Goal: Information Seeking & Learning: Learn about a topic

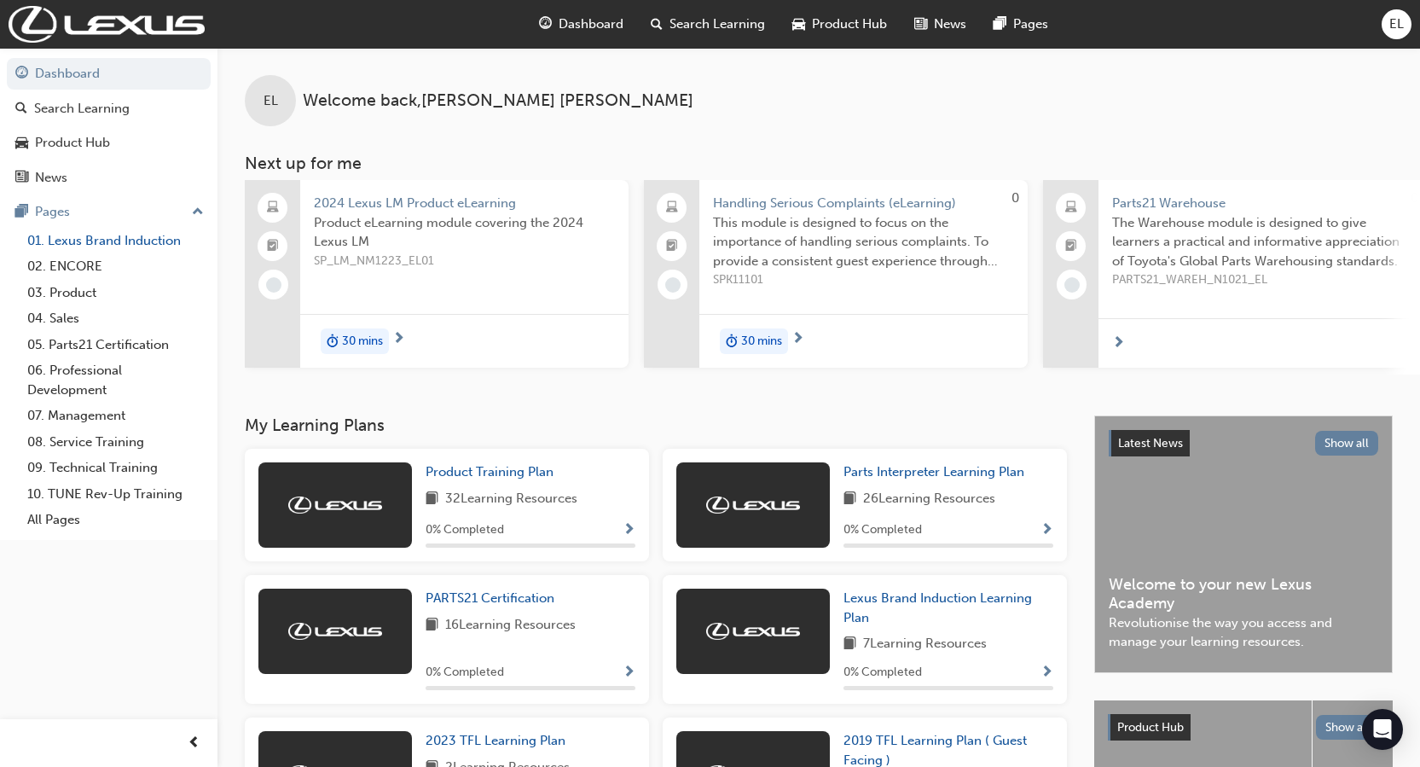
click at [110, 238] on link "01. Lexus Brand Induction" at bounding box center [115, 241] width 190 height 26
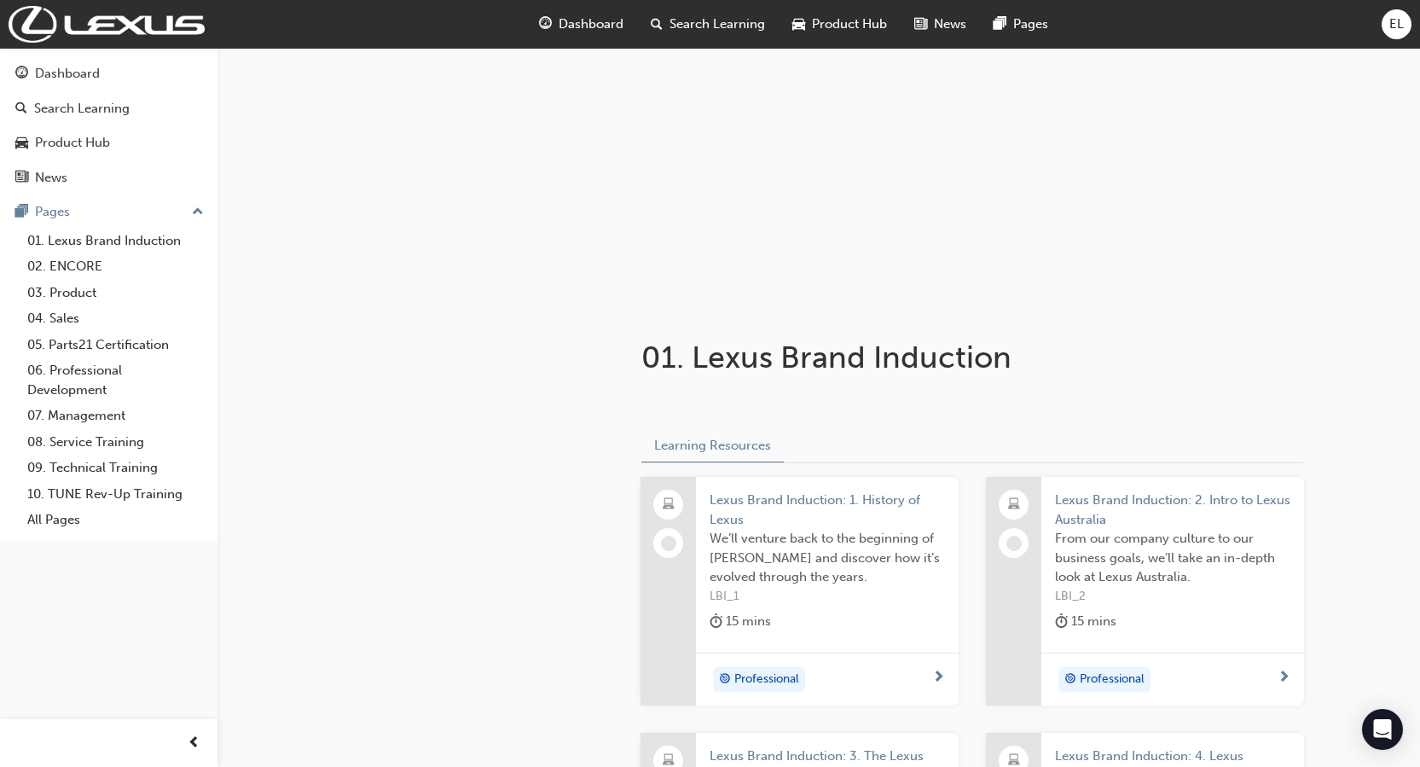
scroll to position [85, 0]
click at [856, 677] on div "Professional" at bounding box center [821, 679] width 223 height 26
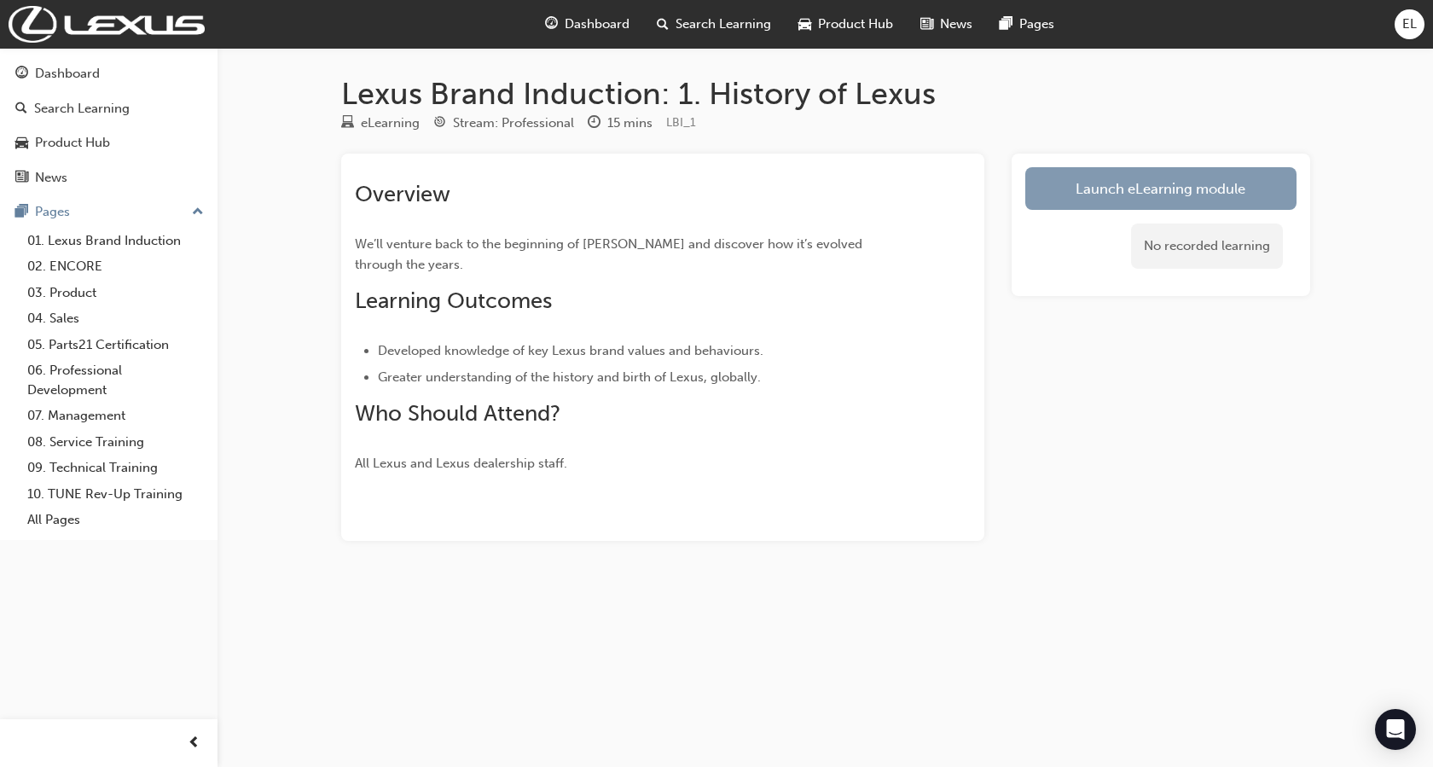
click at [1062, 192] on link "Launch eLearning module" at bounding box center [1160, 188] width 271 height 43
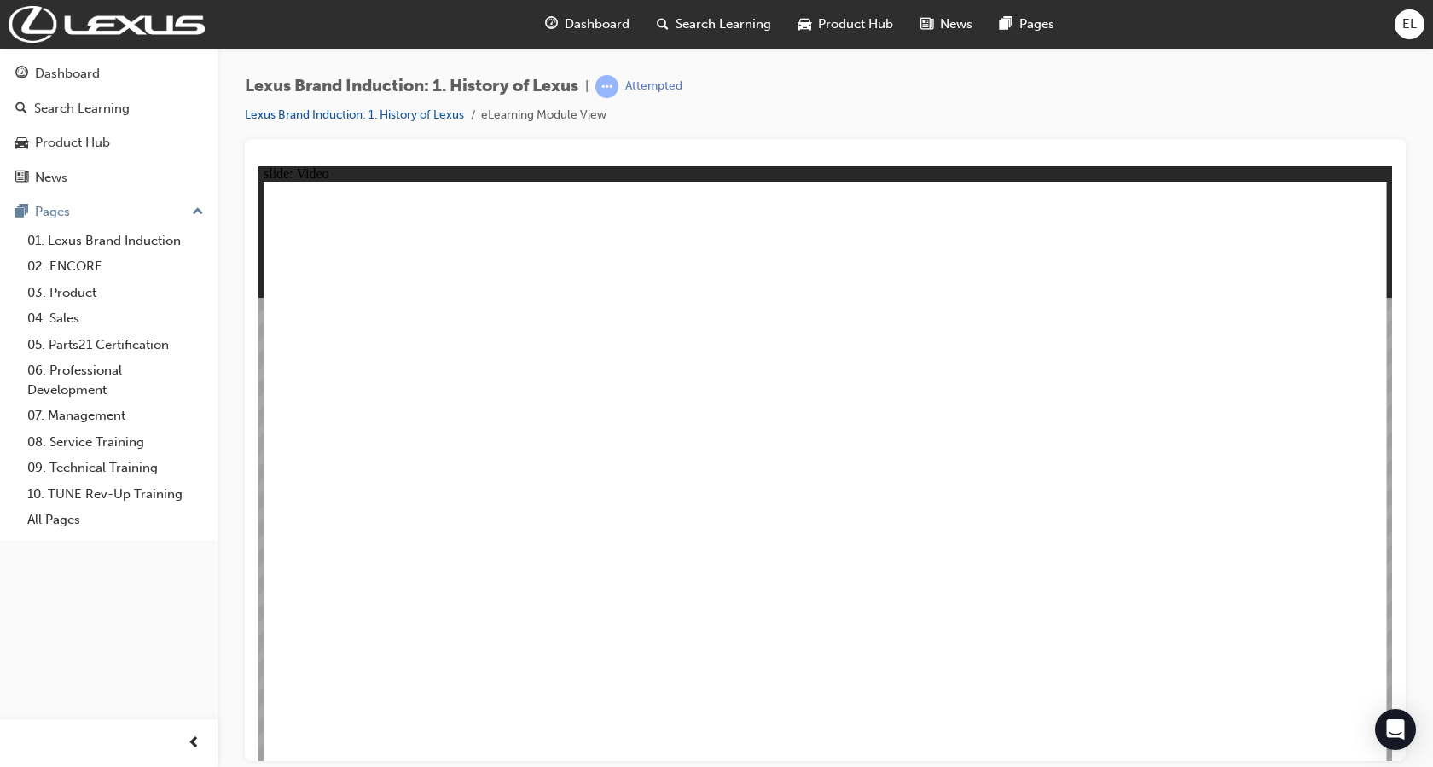
type input "1"
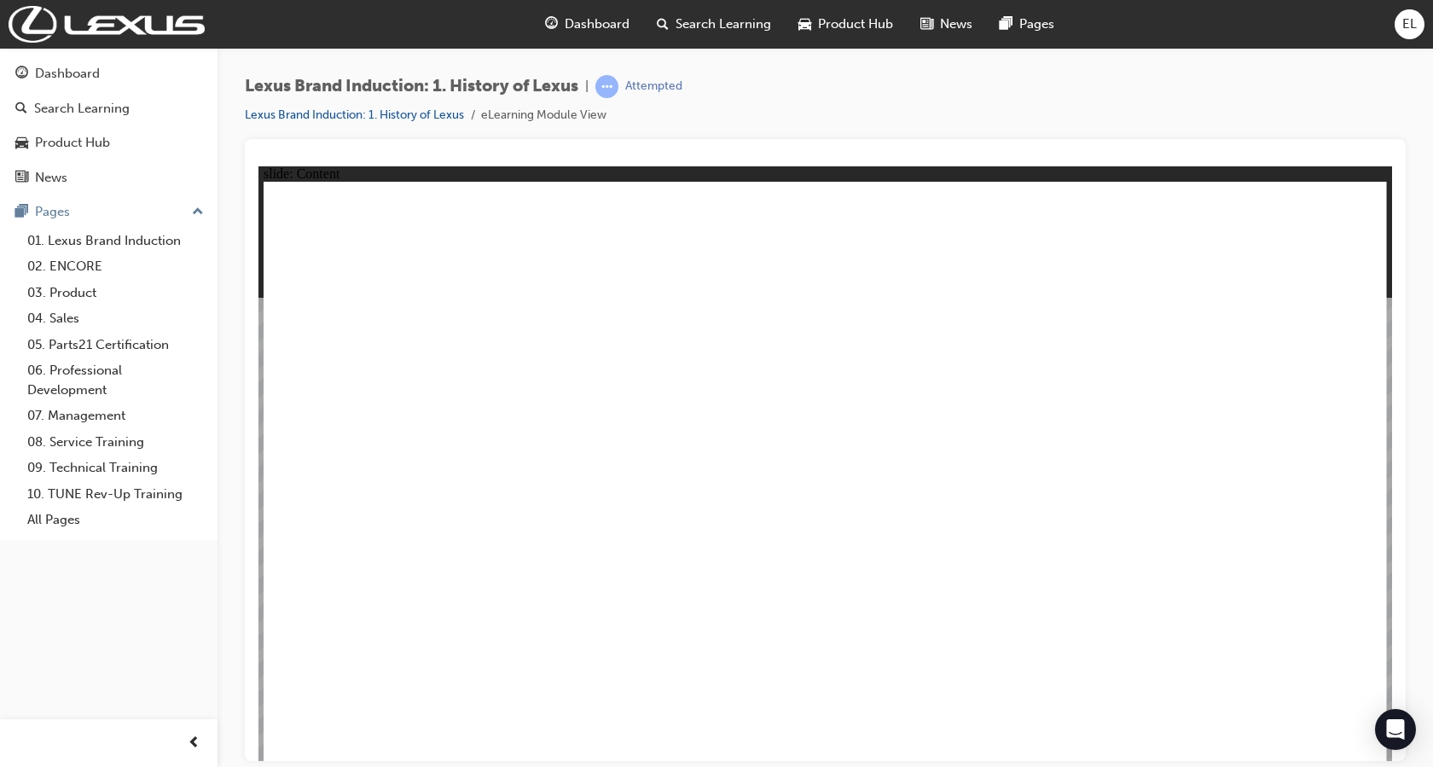
type input "1"
type input "0"
type input "1"
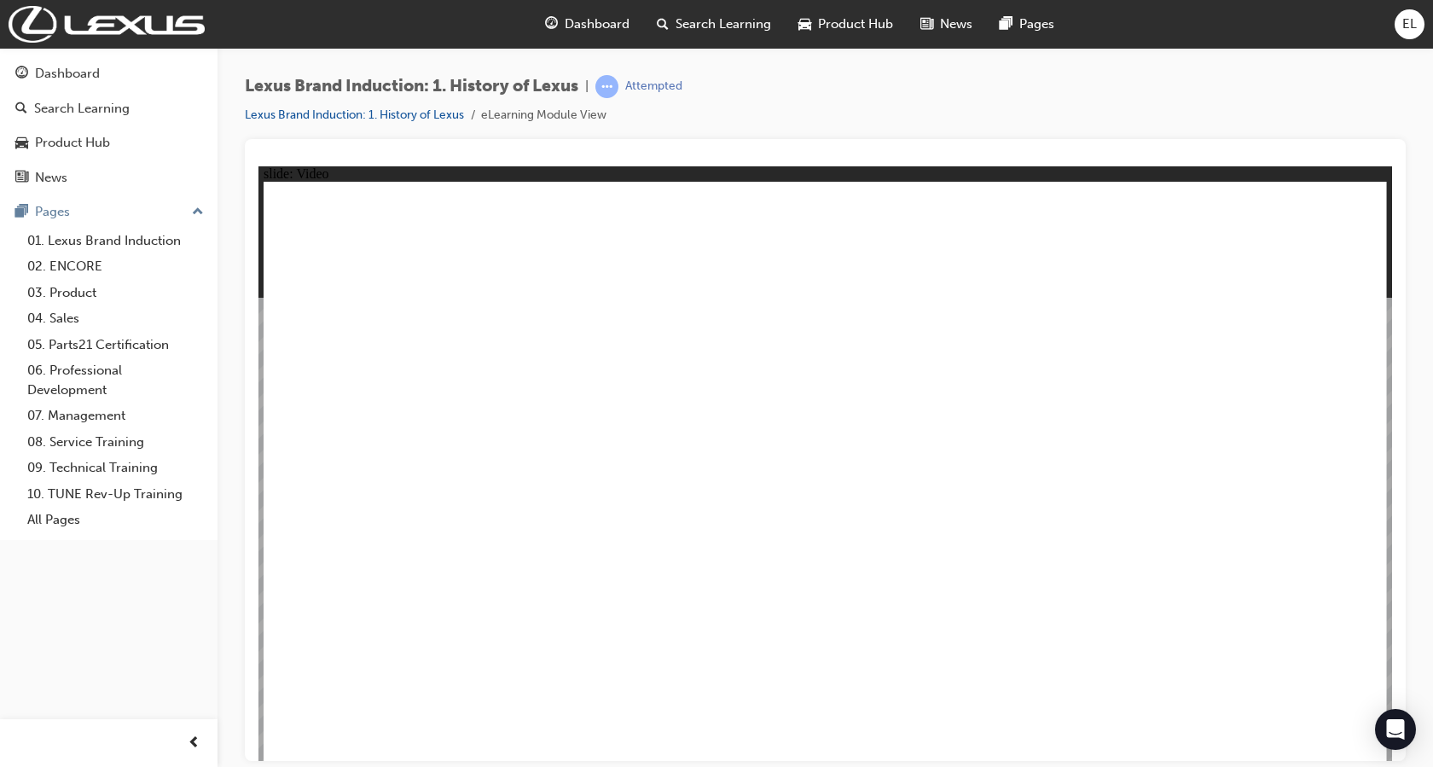
type input "1"
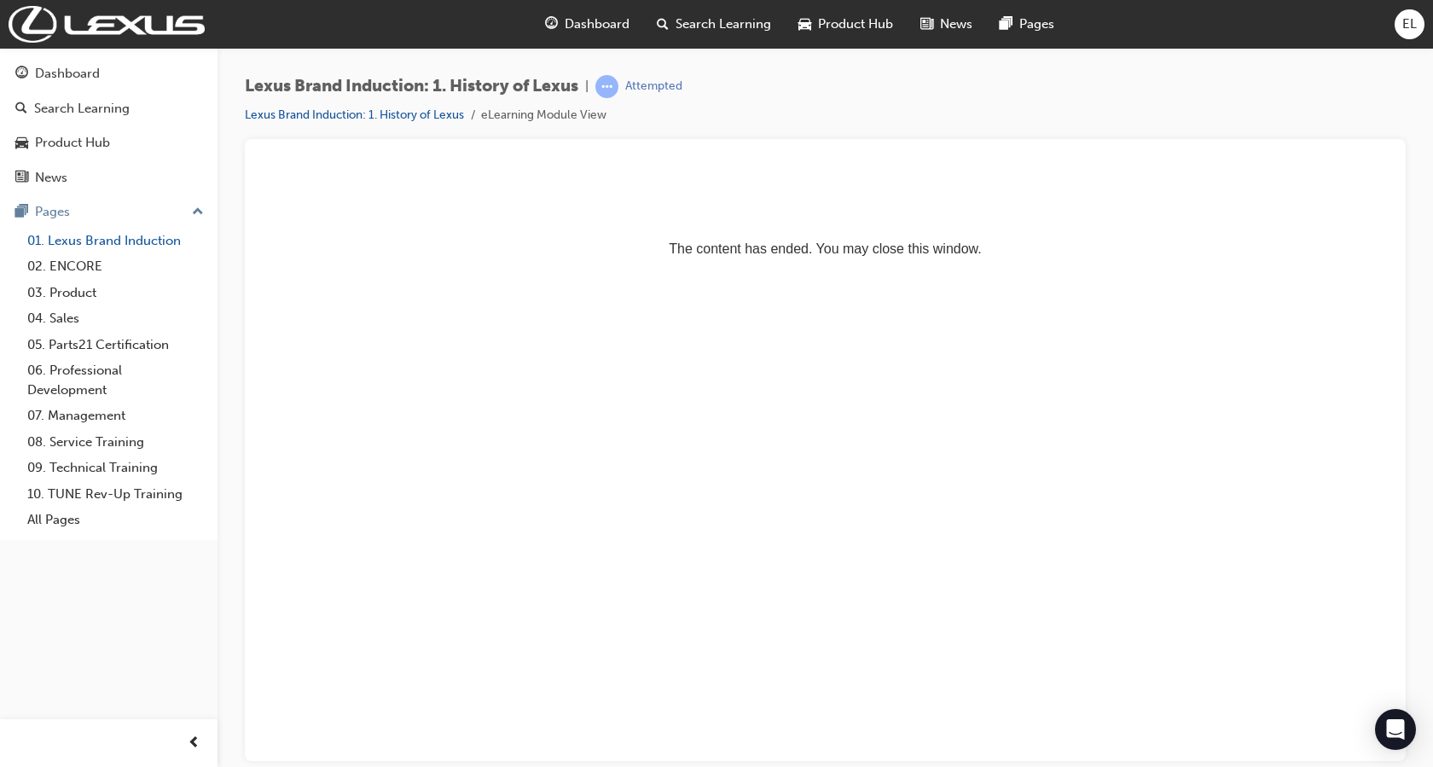
click at [108, 247] on link "01. Lexus Brand Induction" at bounding box center [115, 241] width 190 height 26
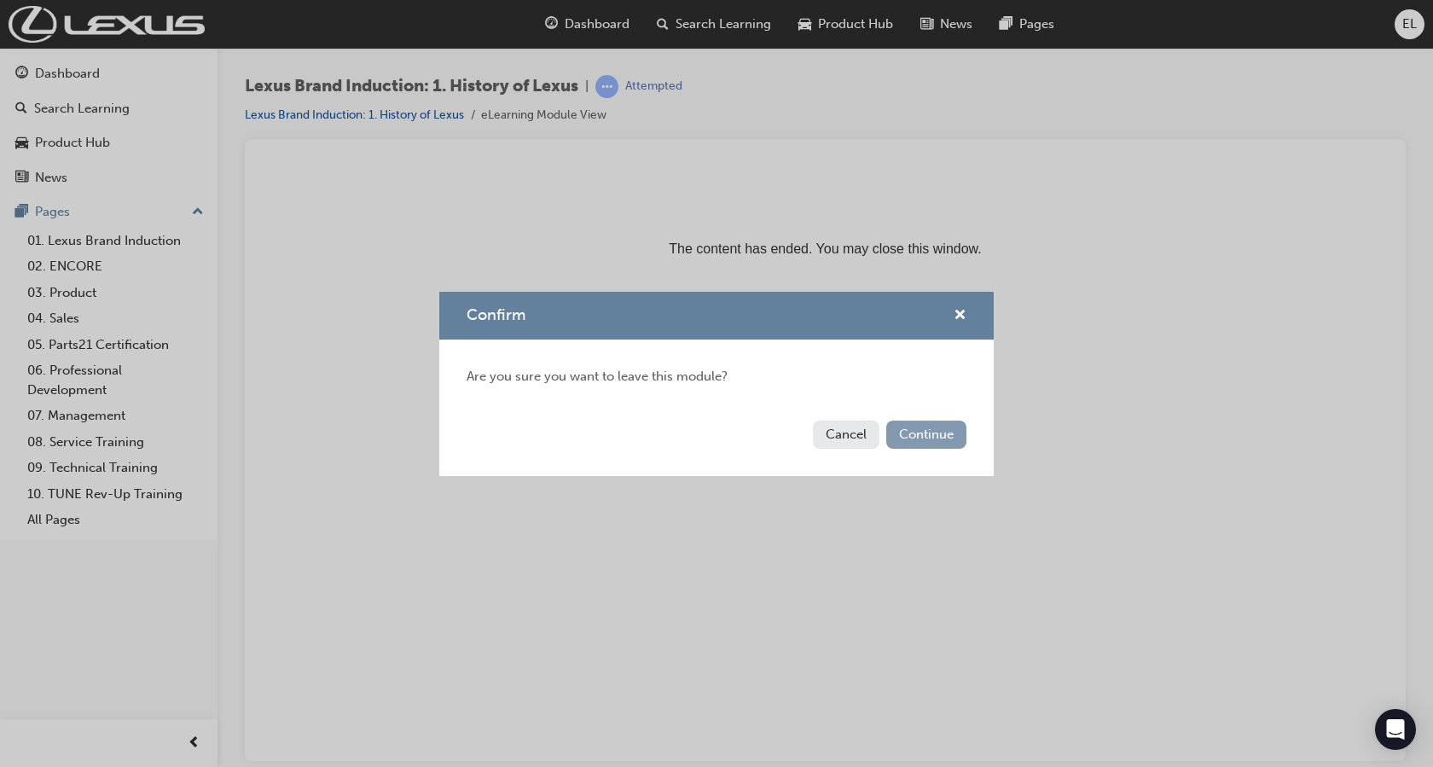
click at [920, 427] on button "Continue" at bounding box center [926, 435] width 80 height 28
